Goal: Check status: Check status

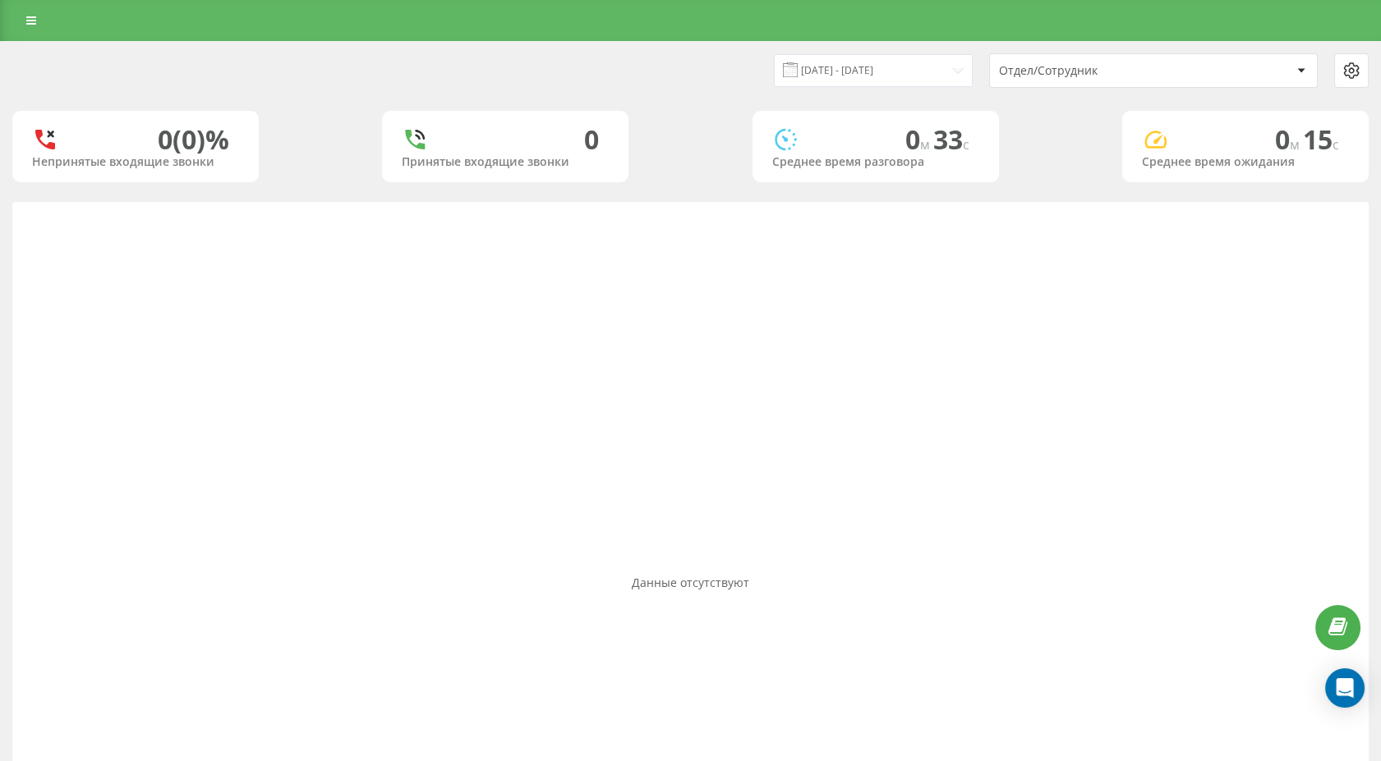
click at [797, 67] on span at bounding box center [790, 69] width 15 height 15
click at [908, 76] on input "01.09.2025 - 19.09.2025" at bounding box center [873, 70] width 199 height 32
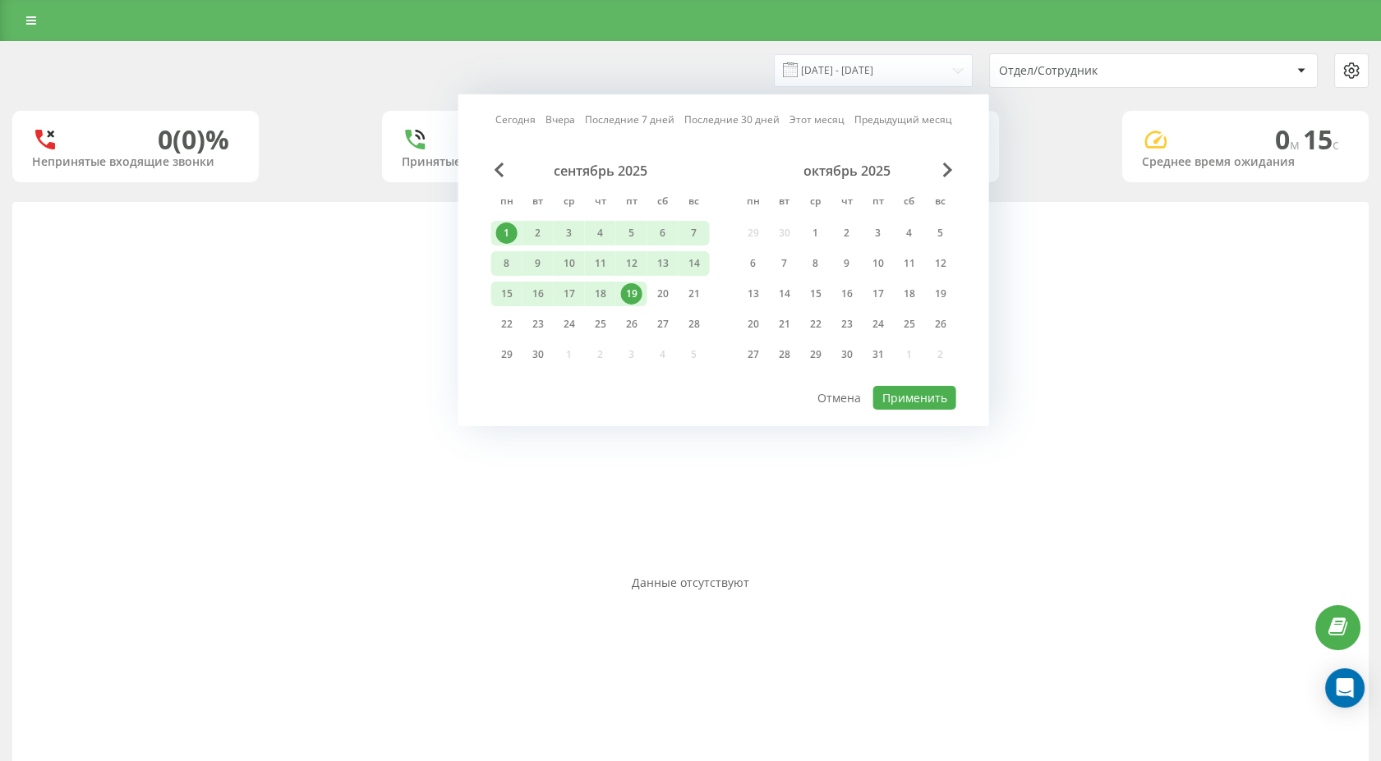
click at [508, 223] on div "1" at bounding box center [506, 233] width 21 height 21
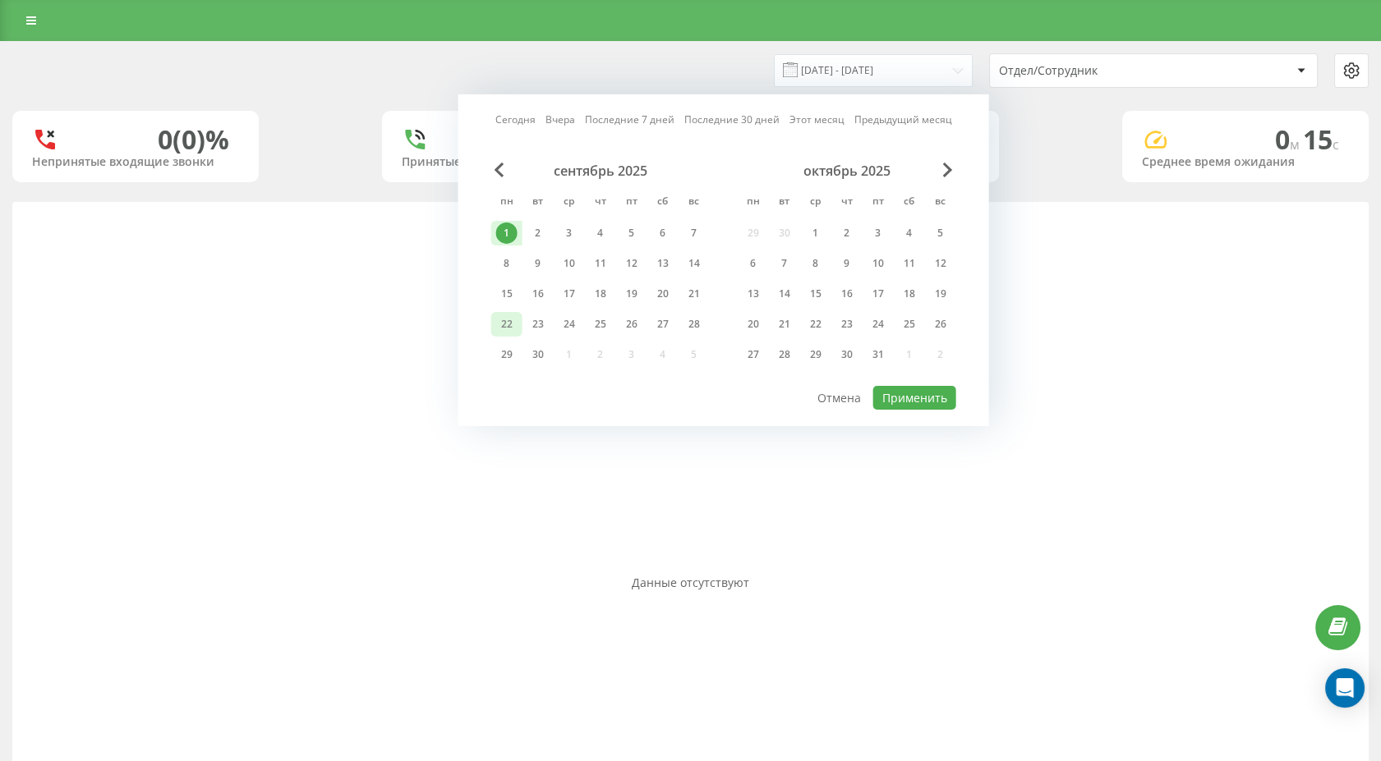
click at [509, 314] on div "22" at bounding box center [506, 324] width 21 height 21
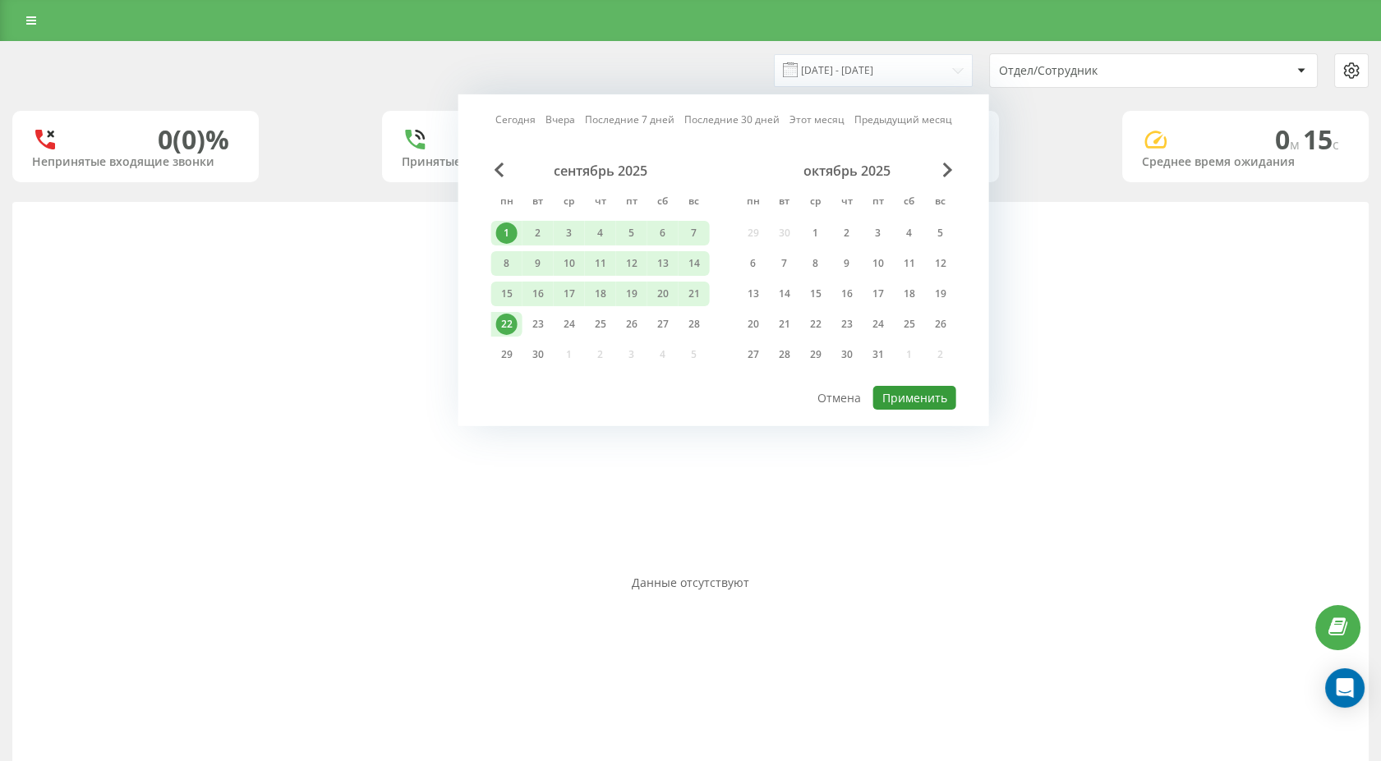
click at [912, 393] on button "Применить" at bounding box center [914, 398] width 83 height 24
type input "[DATE] - [DATE]"
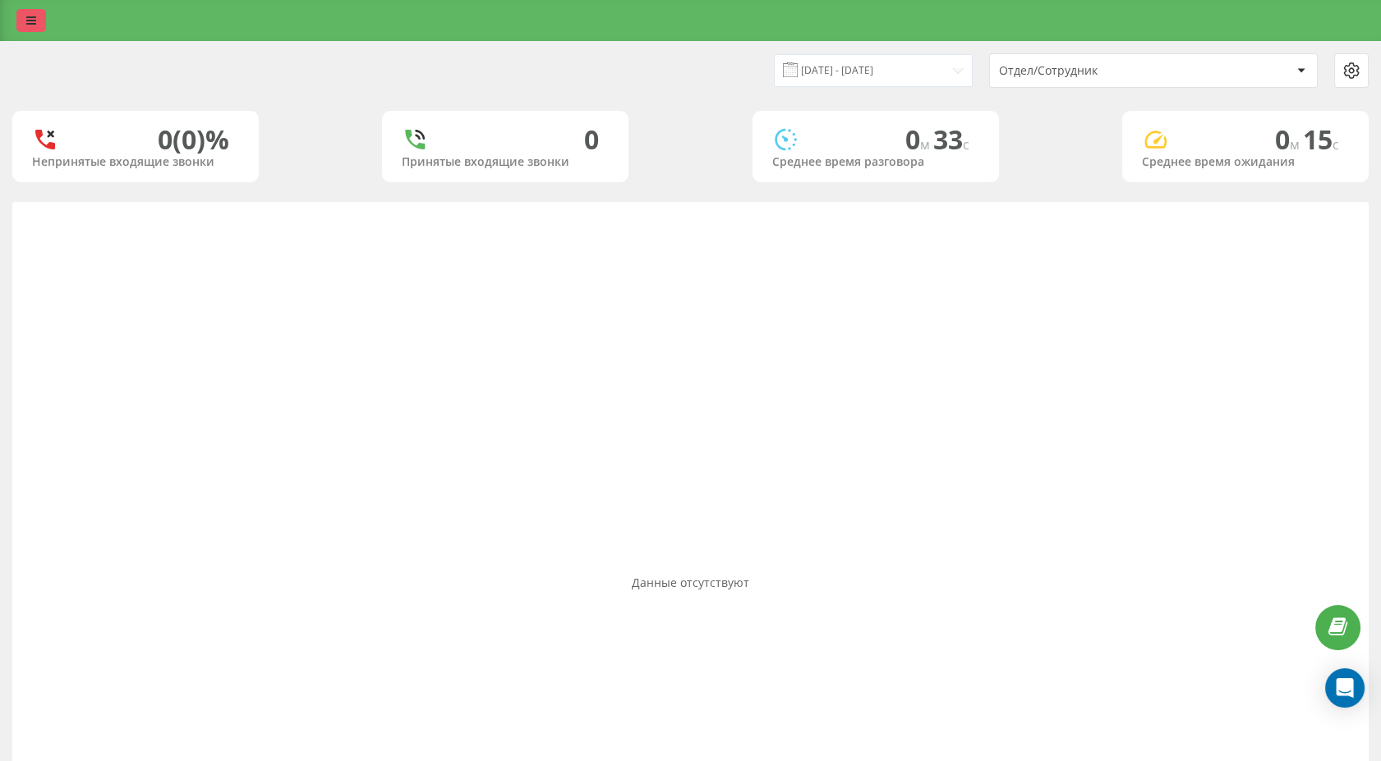
click at [30, 23] on icon at bounding box center [31, 20] width 10 height 11
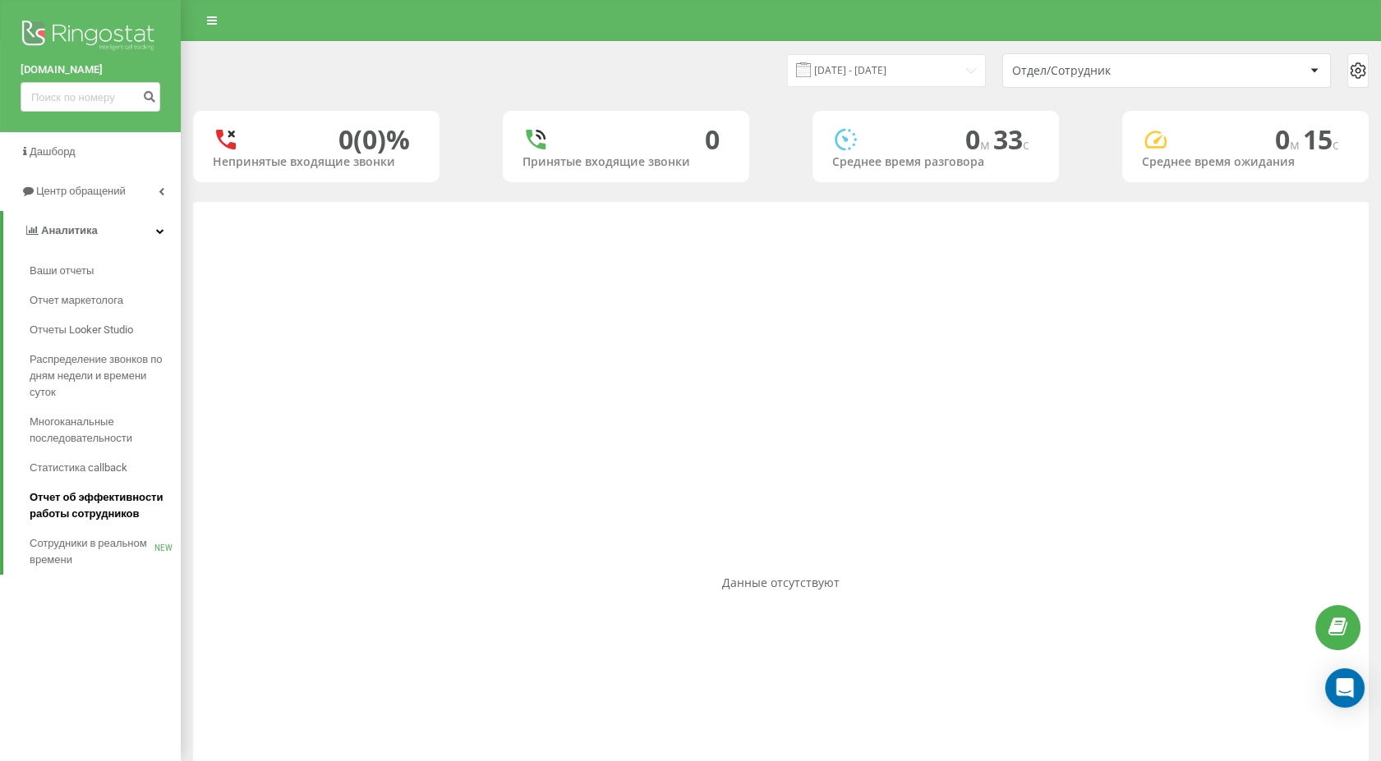
click at [74, 499] on span "Отчет об эффективности работы сотрудников" at bounding box center [101, 505] width 143 height 33
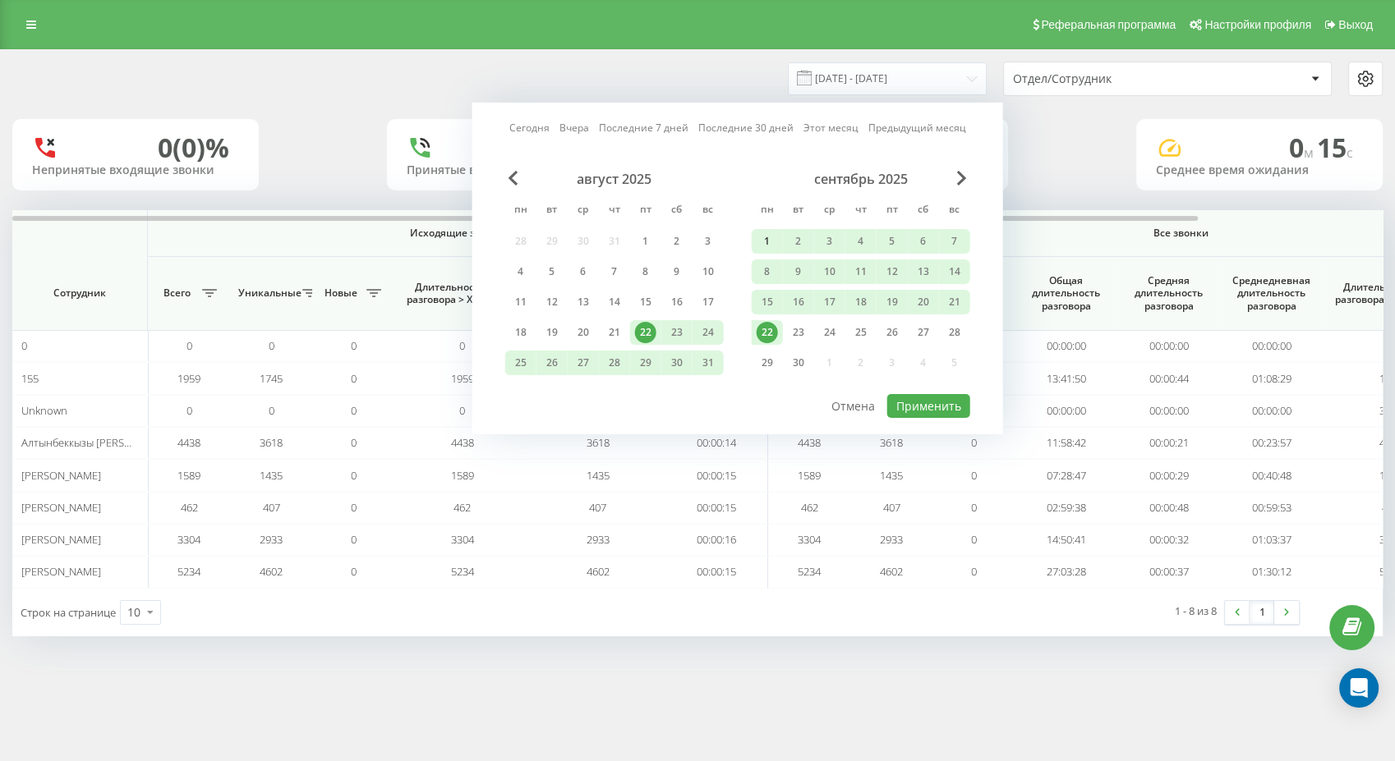
click at [766, 237] on div "1" at bounding box center [766, 241] width 21 height 21
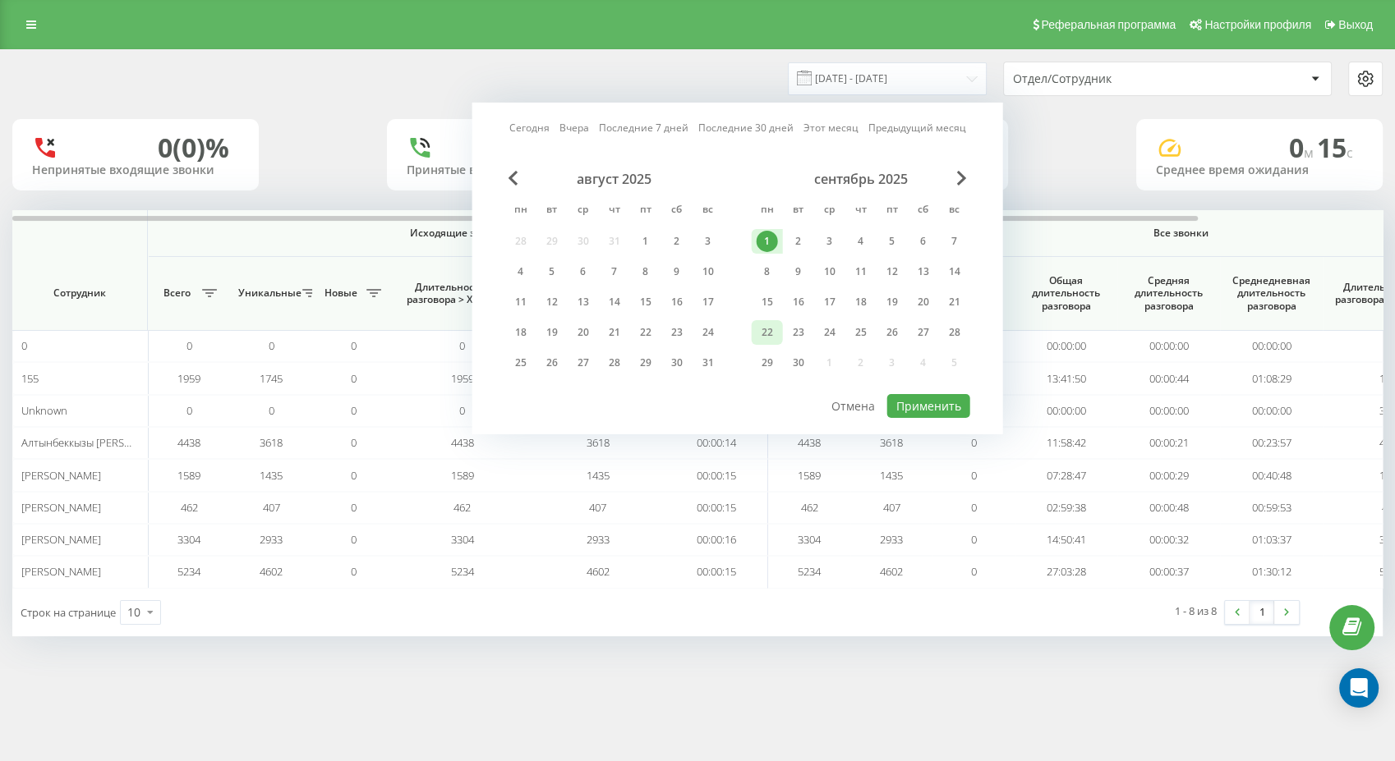
click at [769, 328] on div "22" at bounding box center [766, 332] width 21 height 21
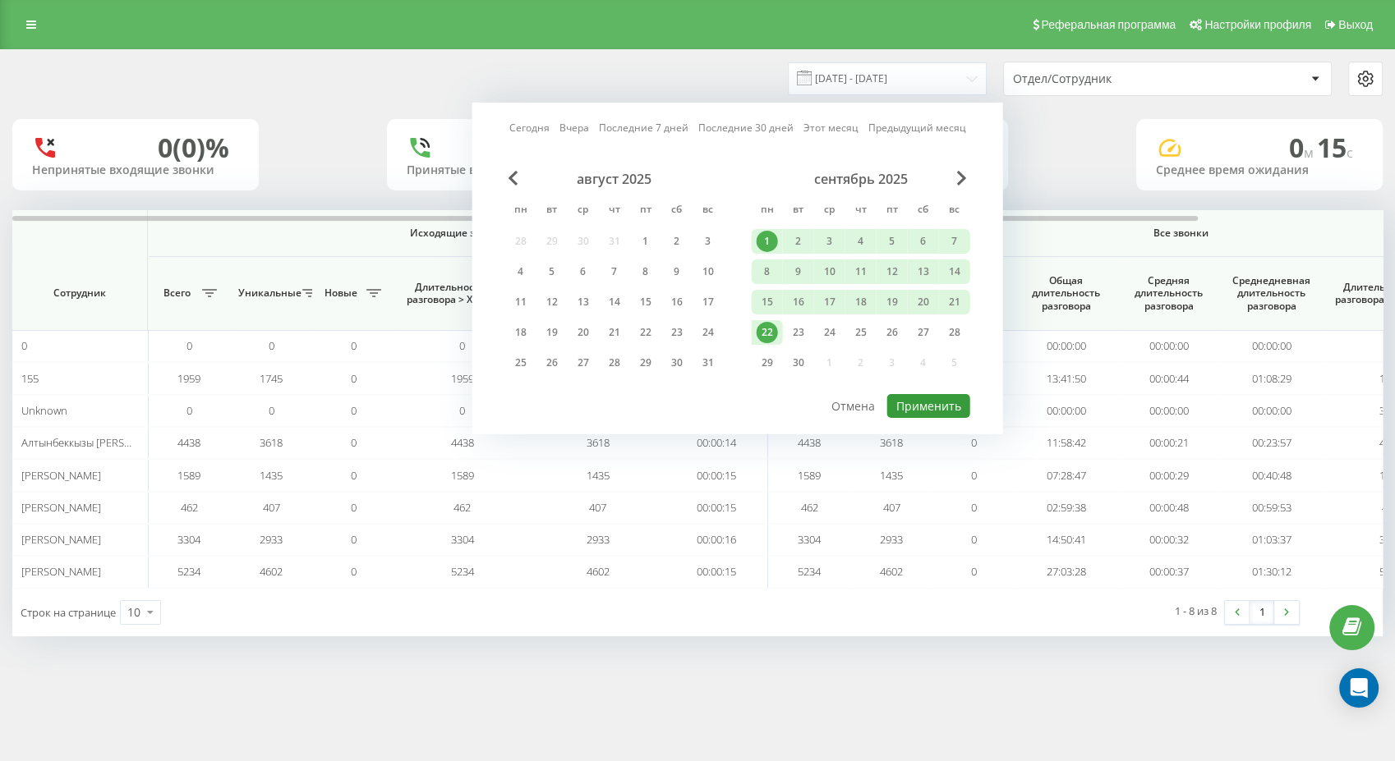
click at [946, 407] on button "Применить" at bounding box center [928, 406] width 83 height 24
type input "[DATE] - [DATE]"
